Goal: Task Accomplishment & Management: Use online tool/utility

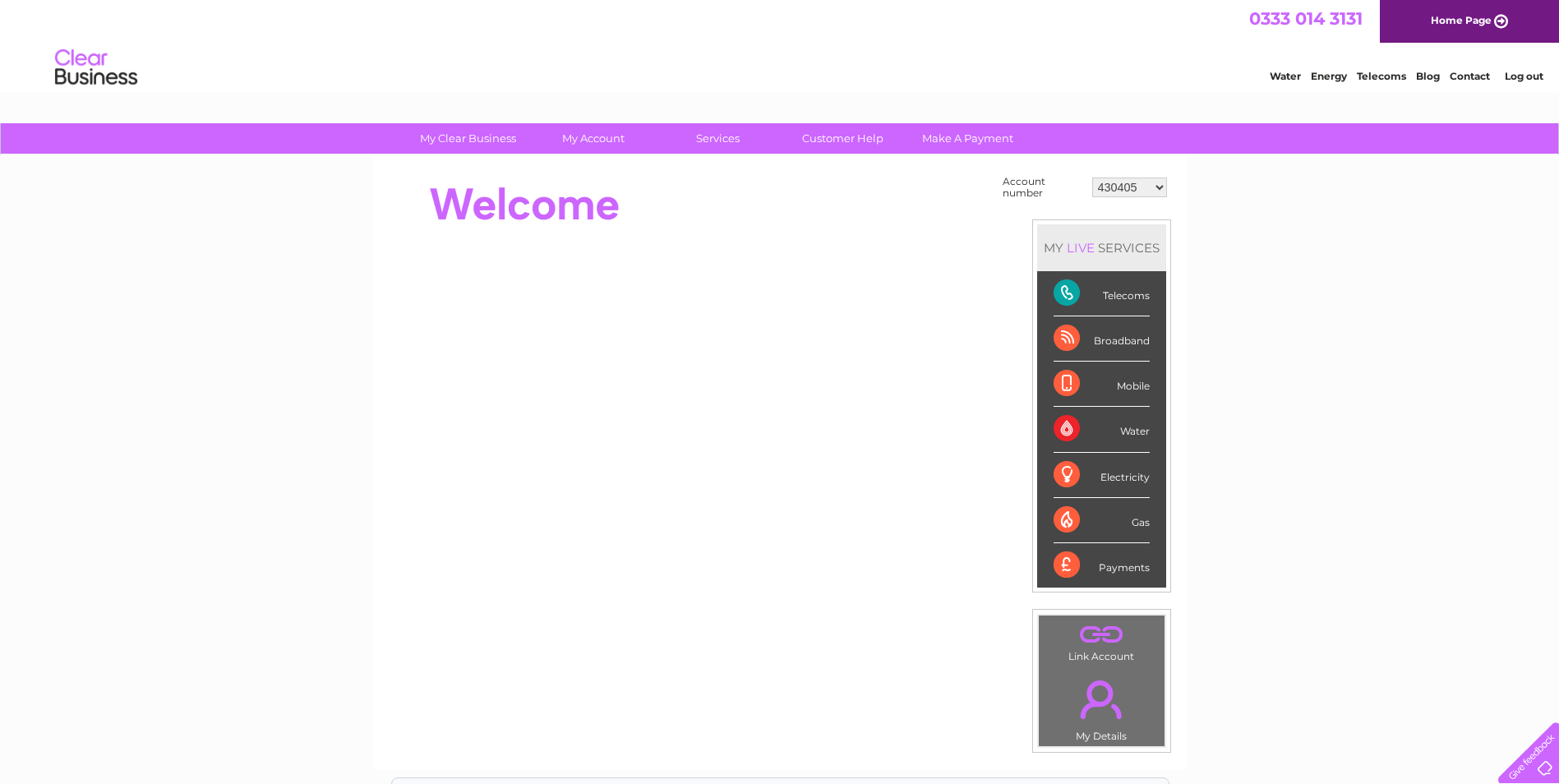
click at [1147, 187] on select "430405 918238 933799 978341 30288118 30312397 30317260" at bounding box center [1129, 187] width 75 height 19
select select "978341"
click at [1092, 177] on select "430405 918238 933799 978341 30288118 30312397 30317260" at bounding box center [1129, 187] width 75 height 19
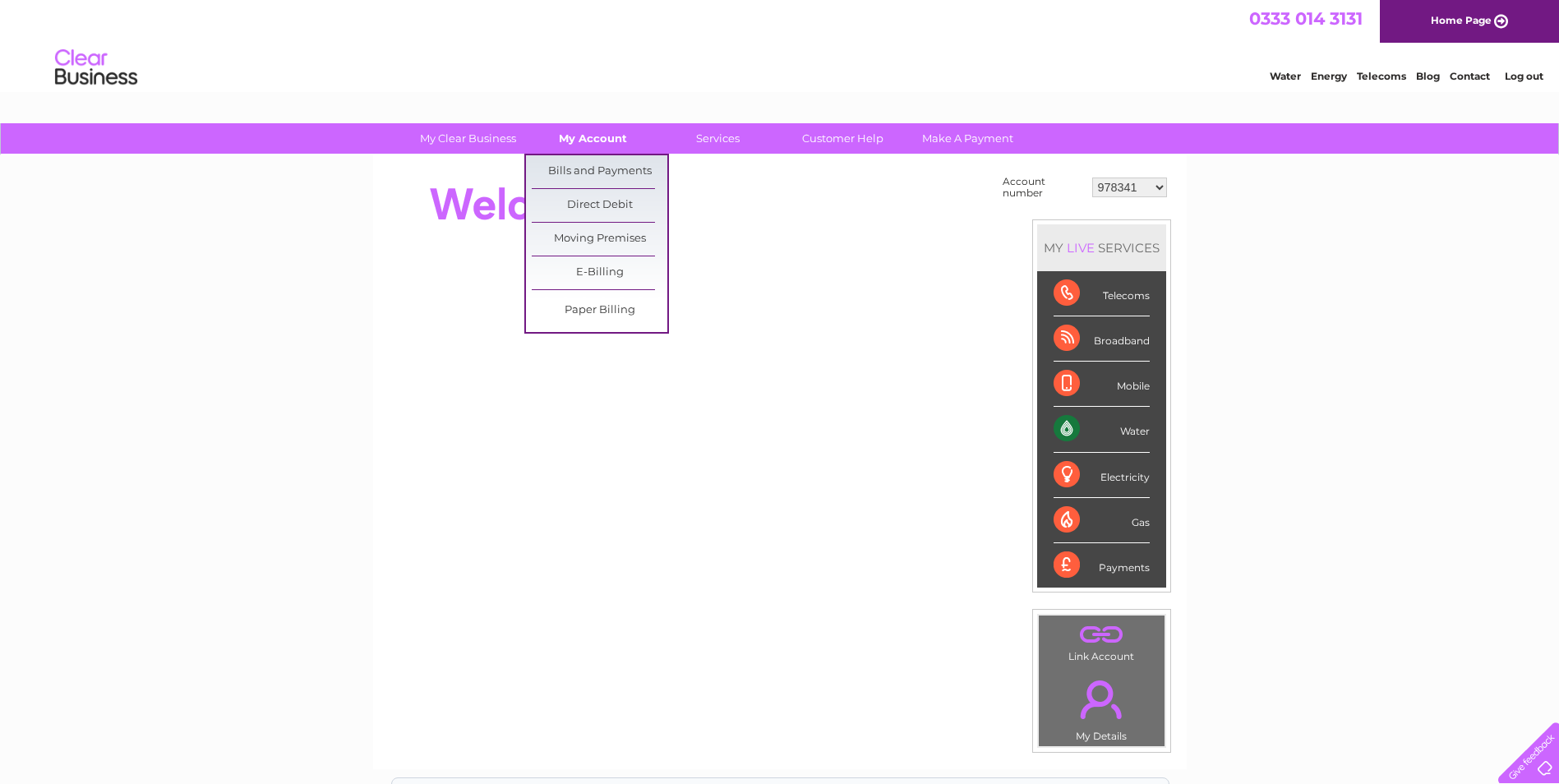
click at [569, 139] on link "My Account" at bounding box center [593, 139] width 136 height 31
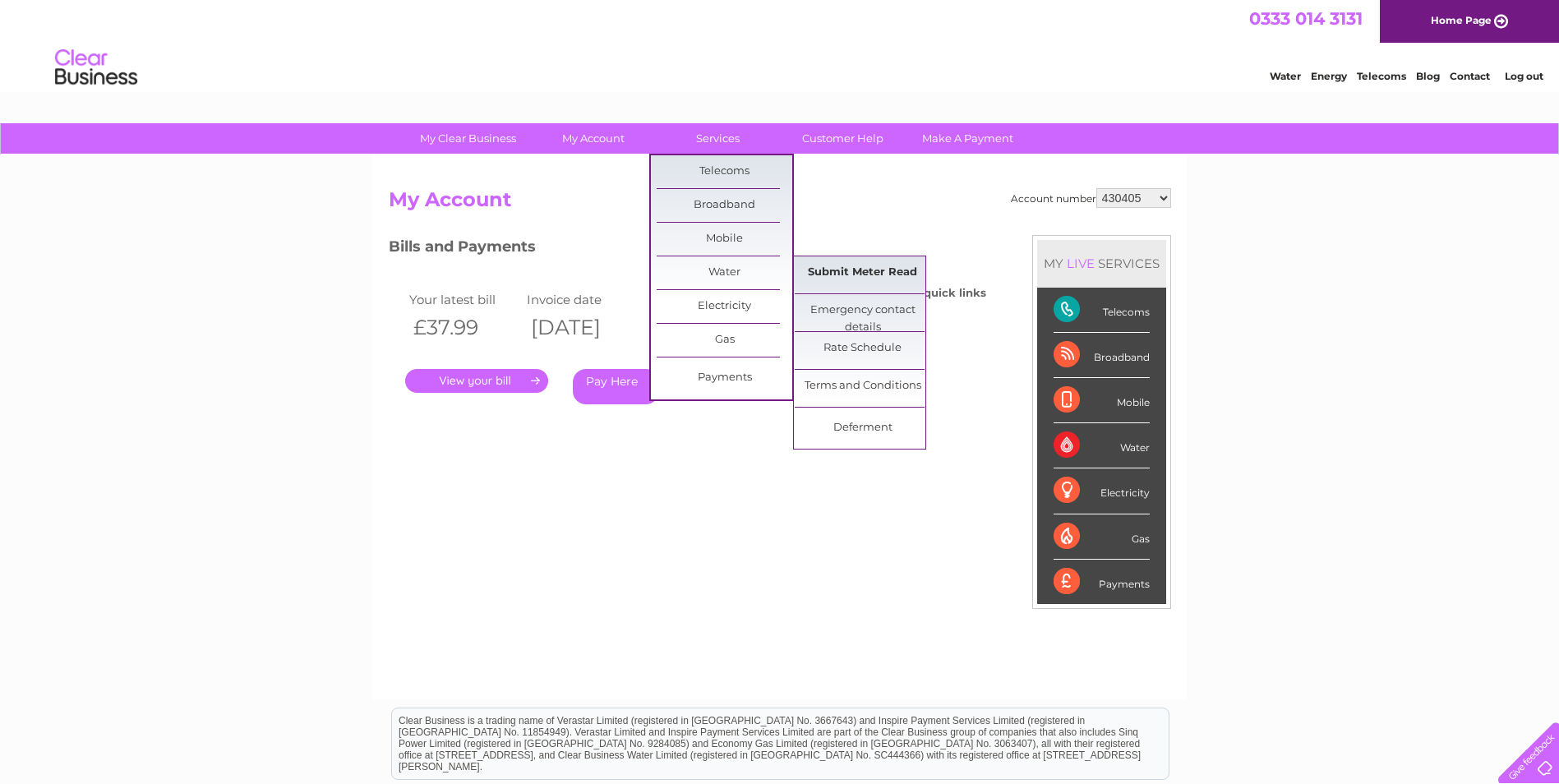
click at [864, 276] on link "Submit Meter Read" at bounding box center [862, 272] width 136 height 32
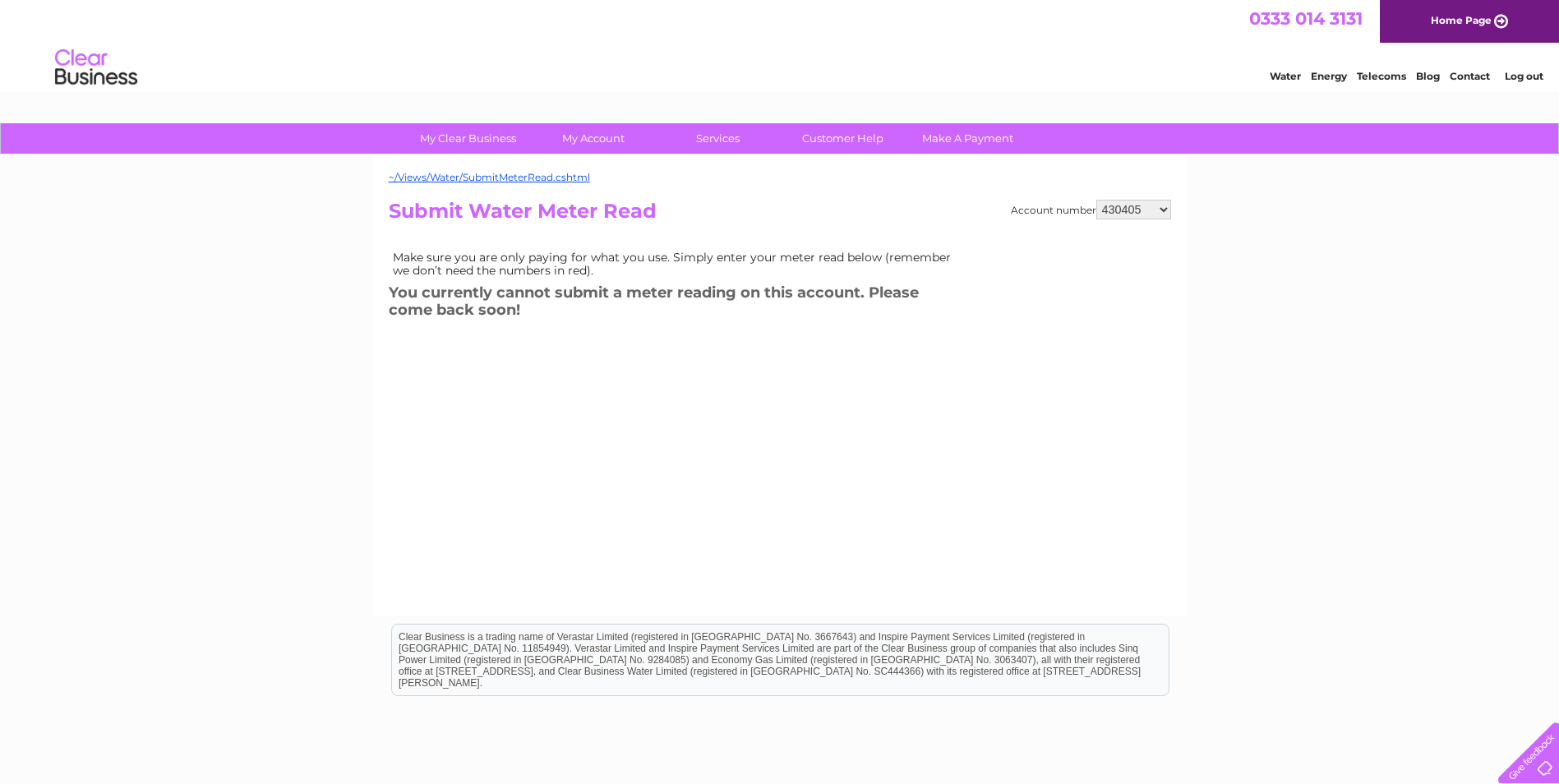
click at [1110, 210] on select "430405 918238 933799 978341 30288118 30312397 30317260" at bounding box center [1133, 210] width 75 height 19
select select "978341"
click at [1097, 200] on select "430405 918238 933799 978341 30288118 30312397 30317260" at bounding box center [1133, 210] width 75 height 19
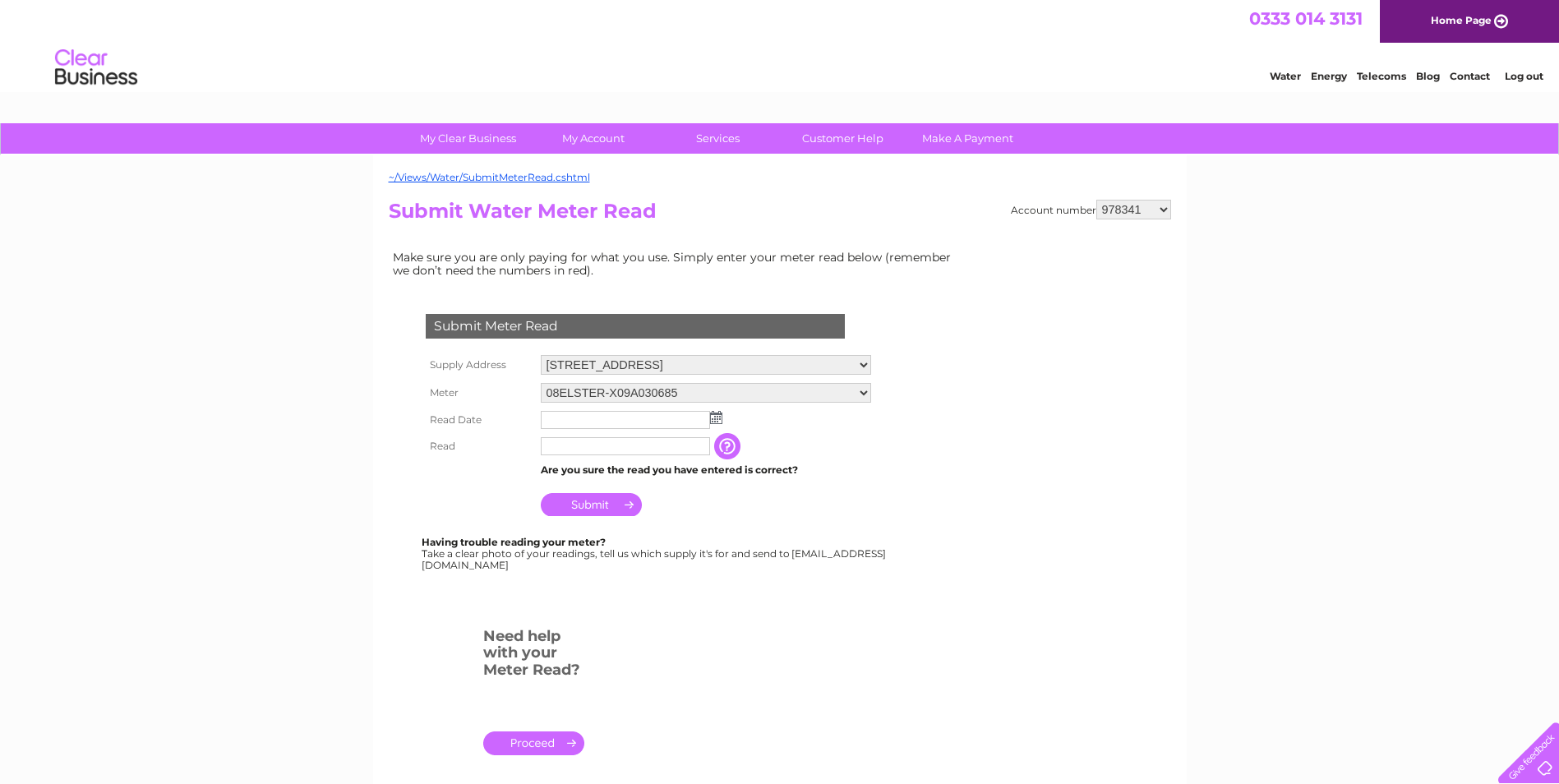
click at [713, 412] on img at bounding box center [716, 417] width 12 height 13
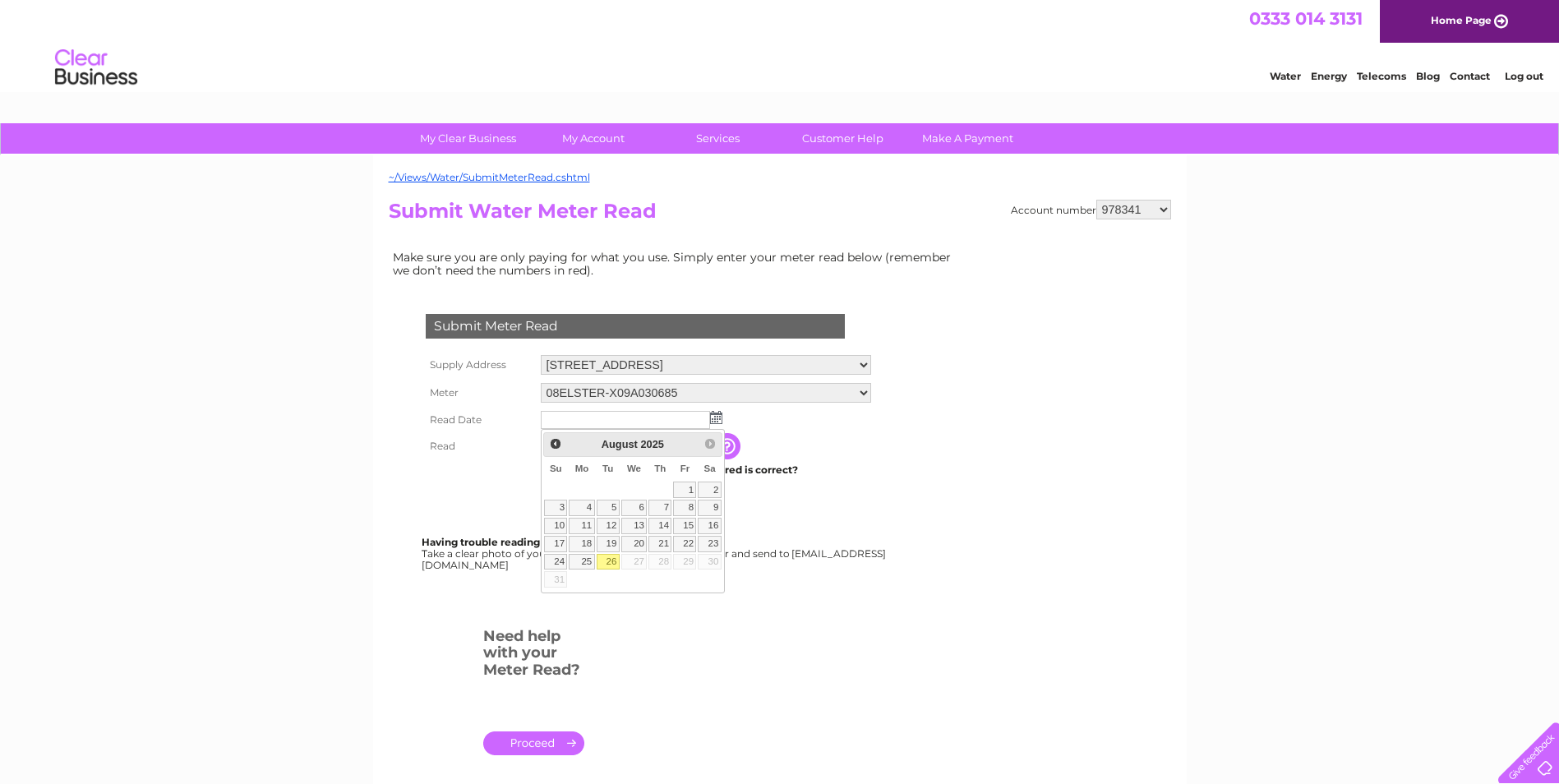
click at [614, 567] on link "26" at bounding box center [608, 561] width 23 height 17
type input "2025/08/26"
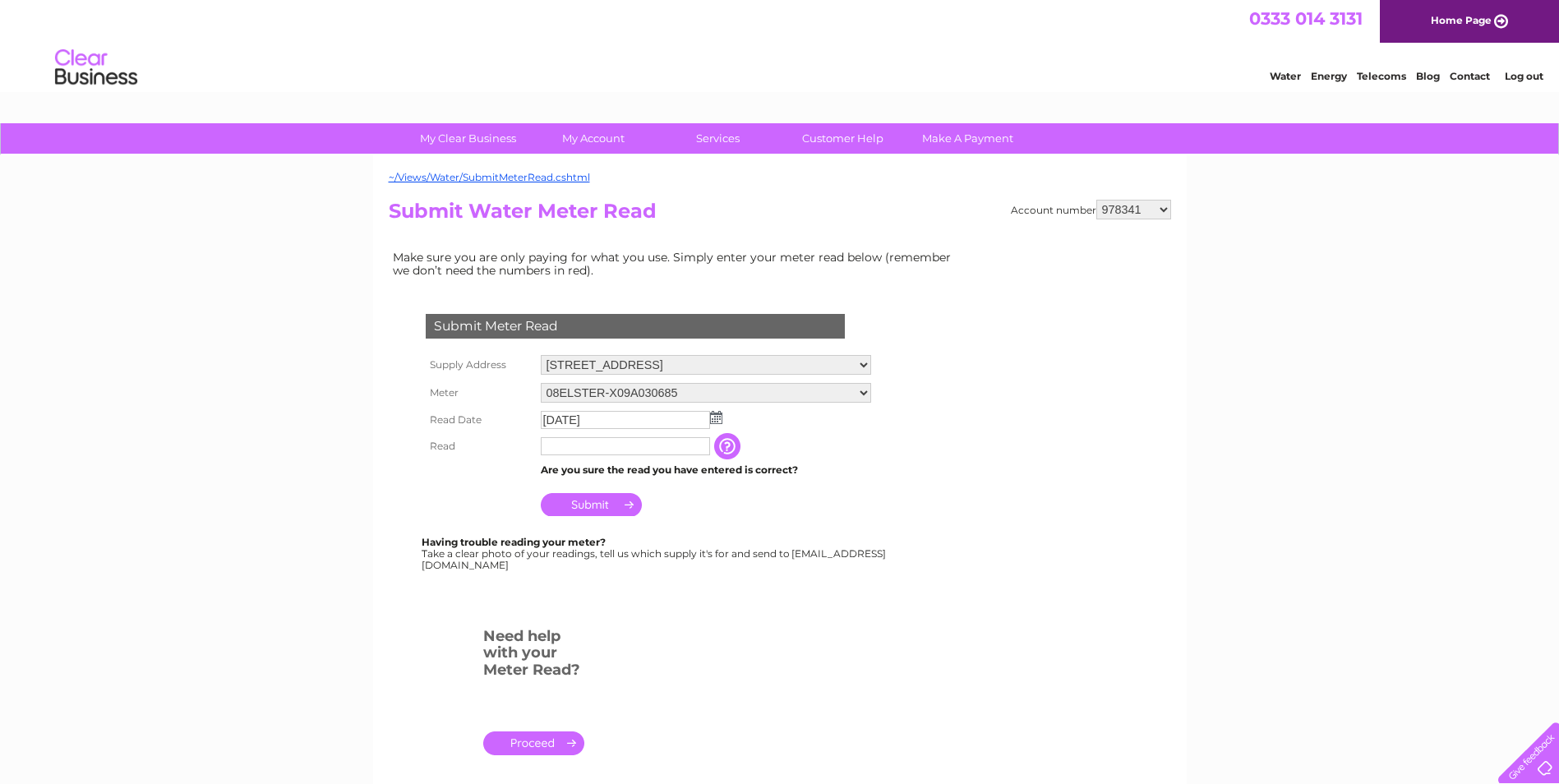
click at [586, 443] on input "text" at bounding box center [625, 445] width 169 height 18
type input "4404"
click at [589, 503] on input "Submit" at bounding box center [590, 506] width 101 height 23
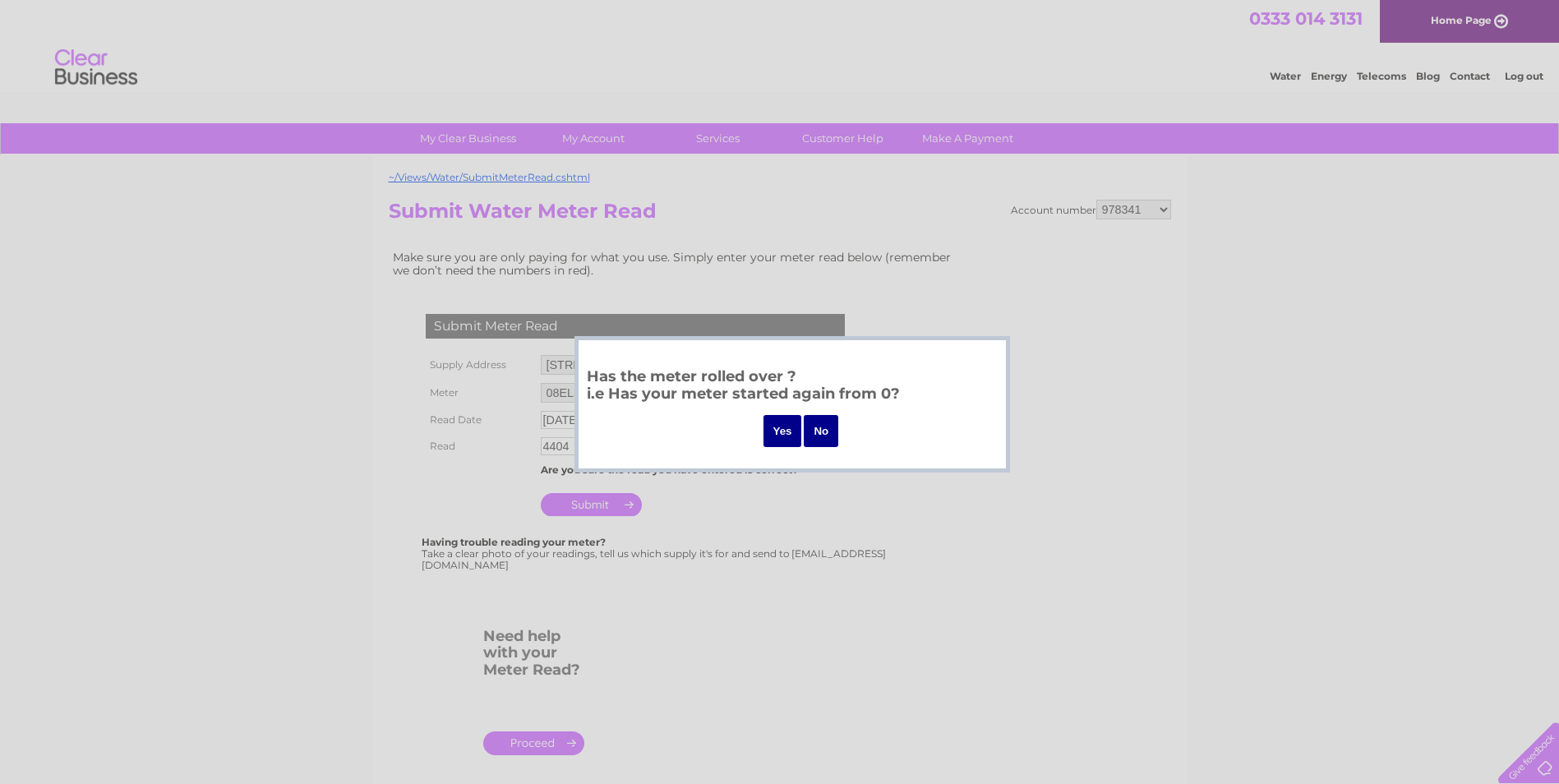
click at [826, 423] on input "No" at bounding box center [820, 431] width 34 height 32
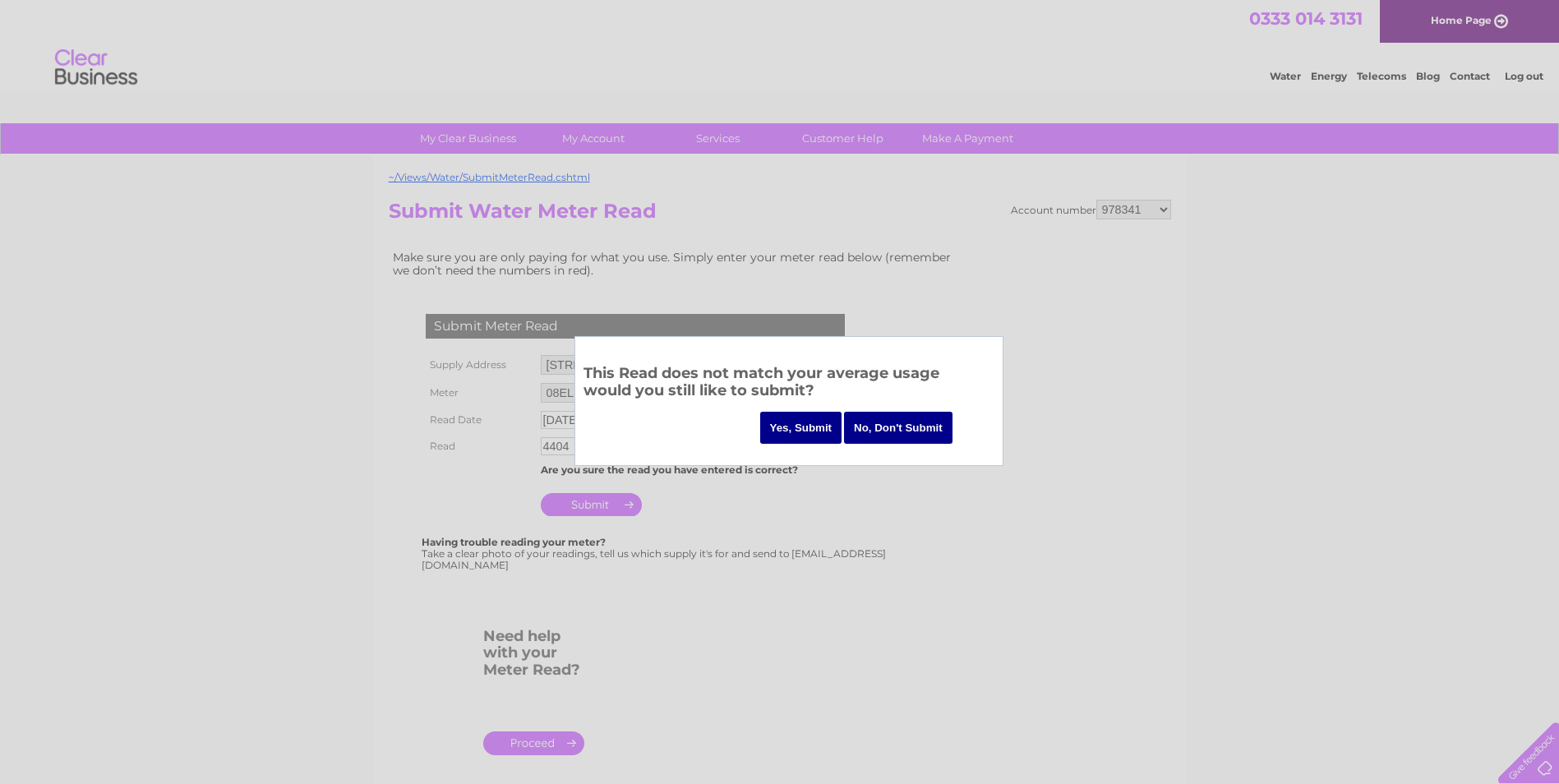
click at [795, 422] on input "Yes, Submit" at bounding box center [802, 427] width 82 height 32
